Goal: Check status

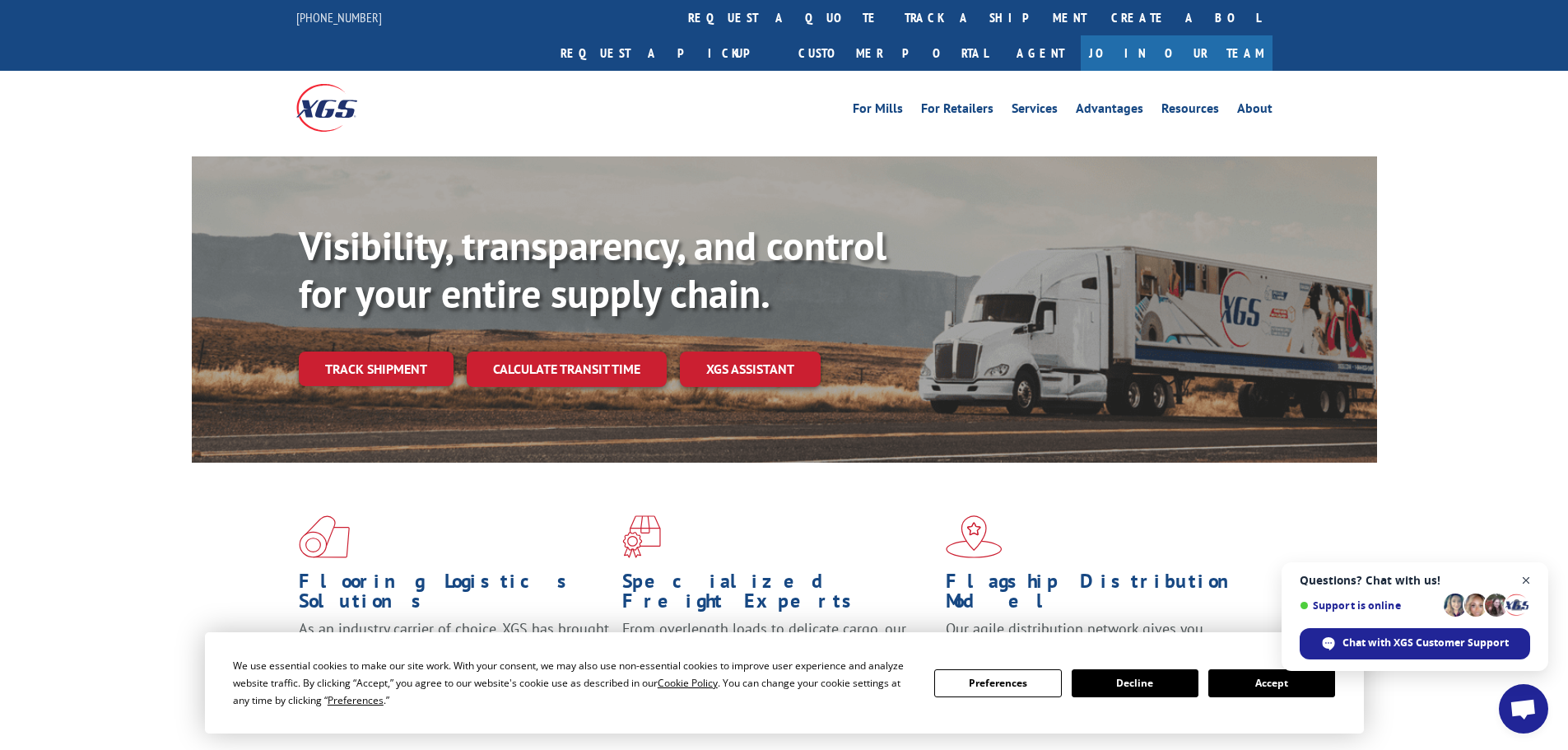
click at [752, 575] on span "Close chat" at bounding box center [1527, 581] width 21 height 21
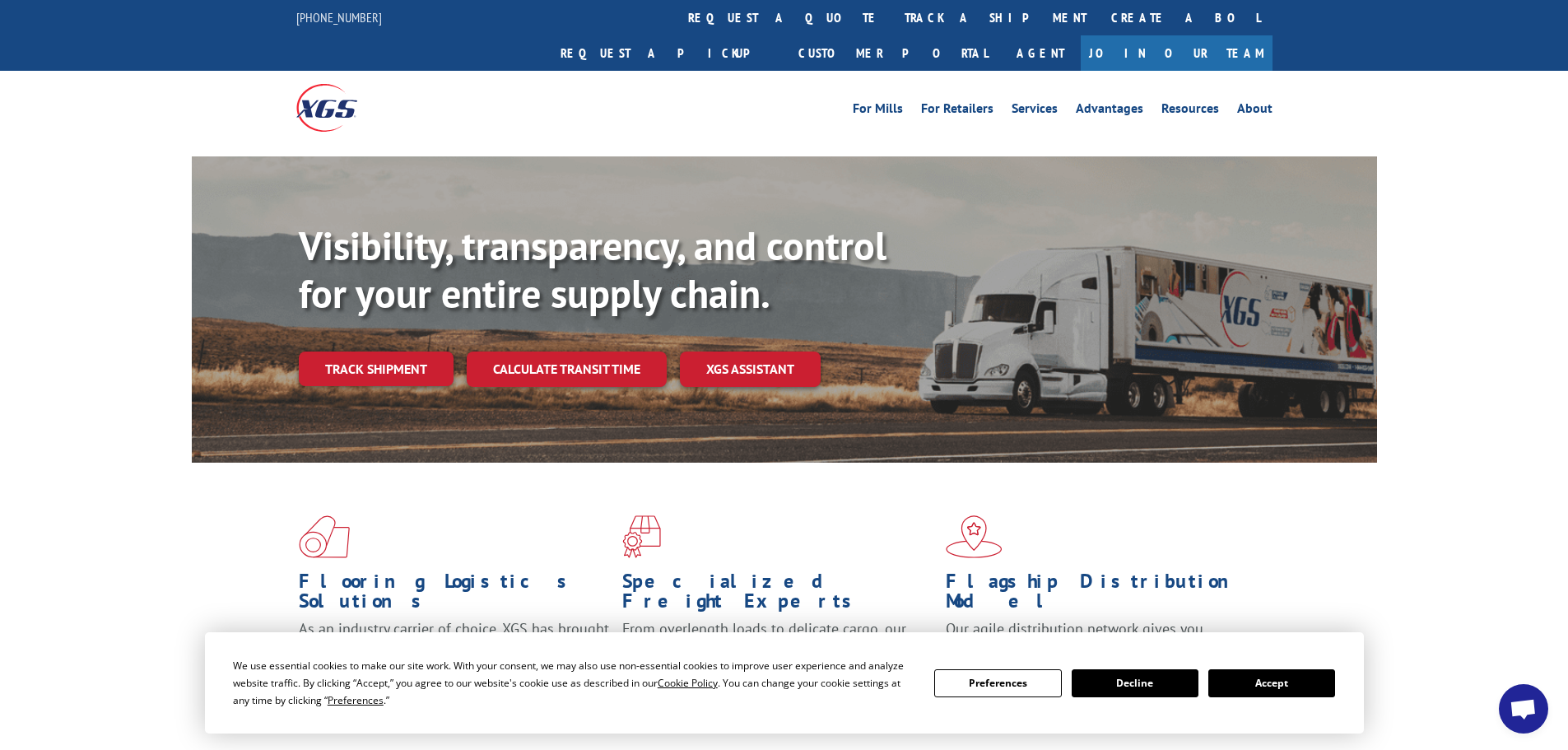
click at [752, 682] on button "Accept" at bounding box center [1272, 683] width 127 height 28
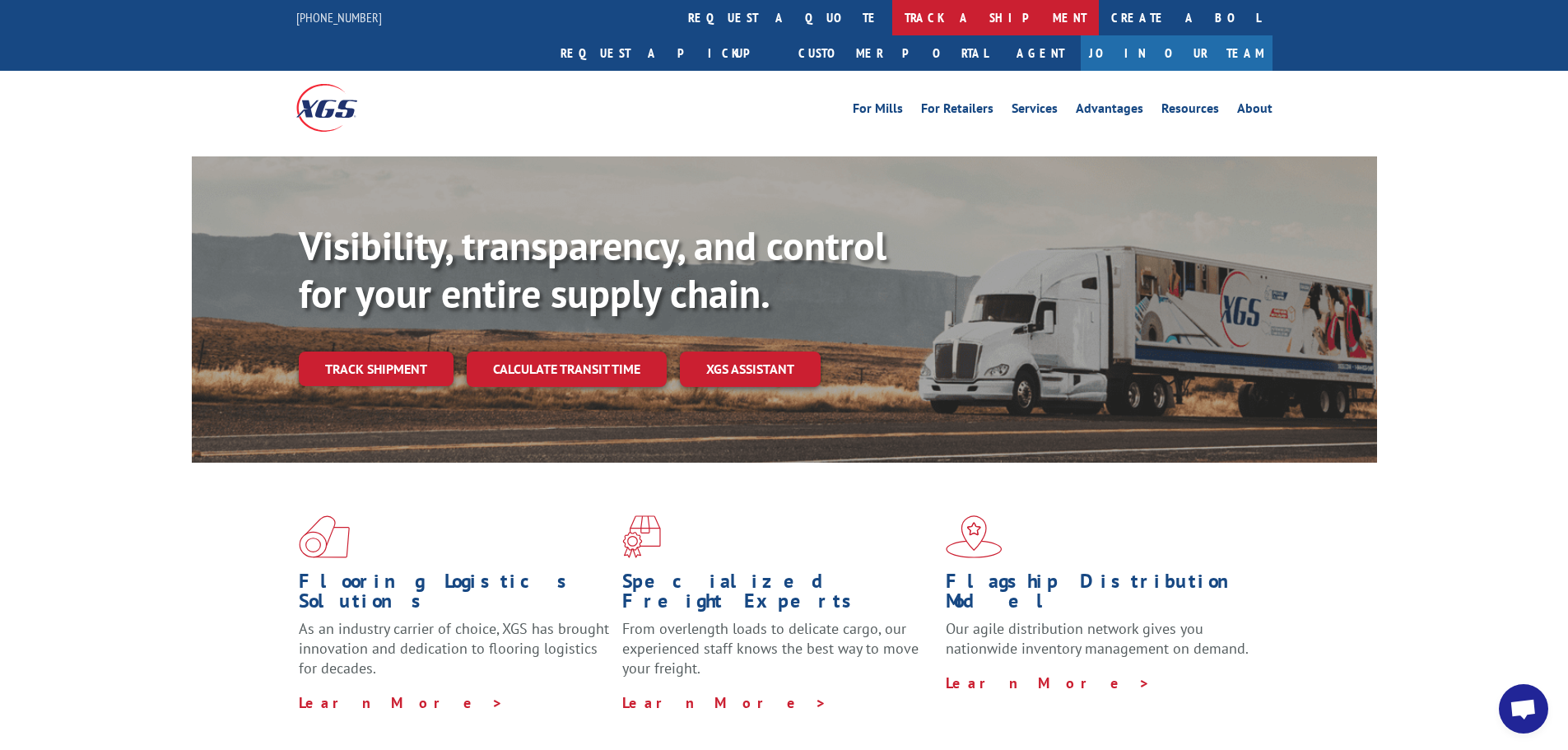
click at [752, 16] on link "track a shipment" at bounding box center [996, 18] width 207 height 36
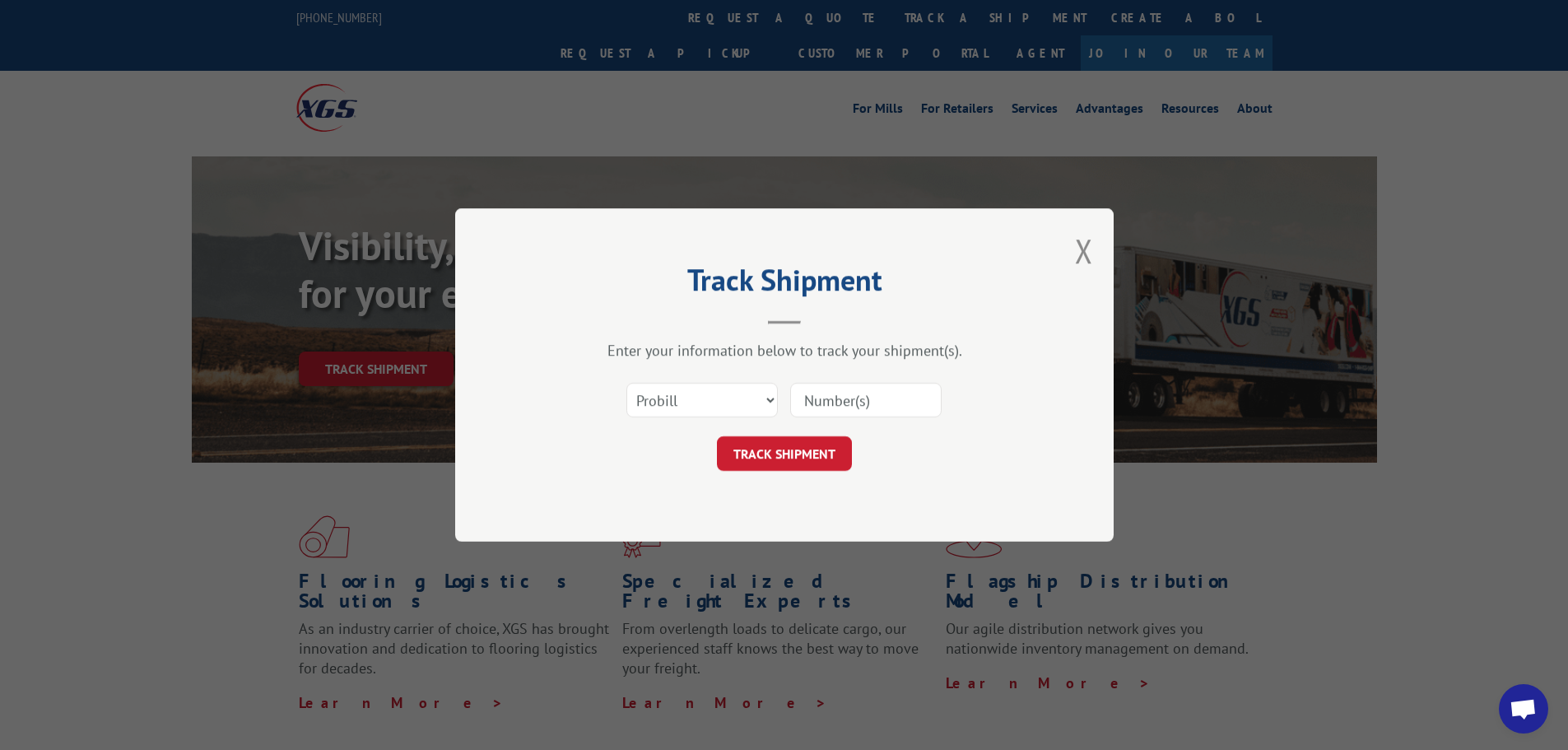
click at [752, 401] on input at bounding box center [866, 400] width 152 height 35
paste input "17059329"
type input "17059329"
click at [752, 437] on form "Select category... Probill BOL PO 17059329 TRACK SHIPMENT" at bounding box center [784, 422] width 494 height 98
click at [752, 437] on button "TRACK SHIPMENT" at bounding box center [784, 454] width 135 height 35
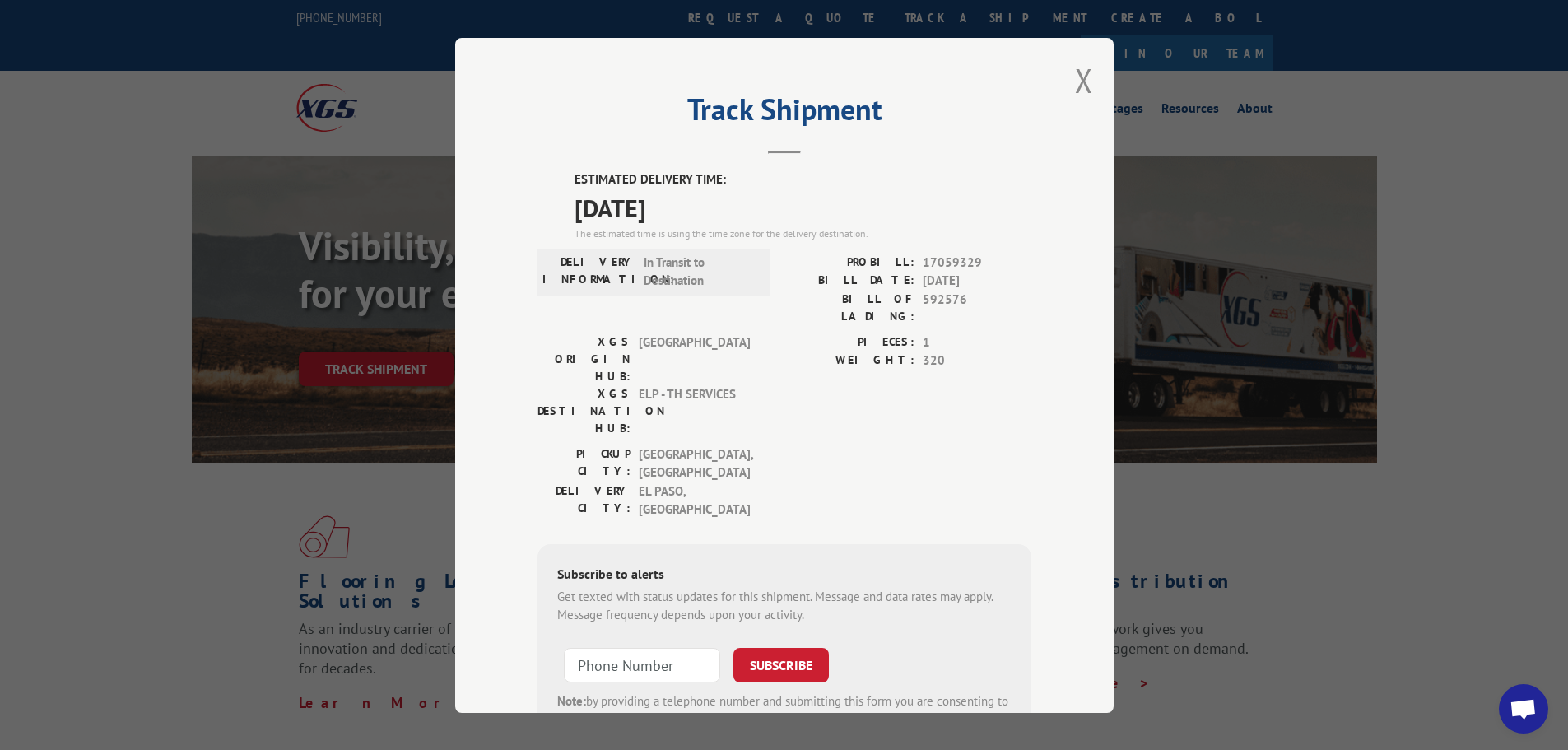
click at [752, 178] on div "Track Shipment ESTIMATED DELIVERY TIME: [DATE] The estimated time is using the …" at bounding box center [784, 375] width 1568 height 750
